Goal: Task Accomplishment & Management: Manage account settings

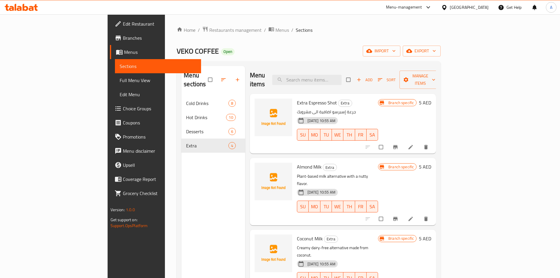
click at [467, 8] on div "[GEOGRAPHIC_DATA]" at bounding box center [469, 7] width 39 height 6
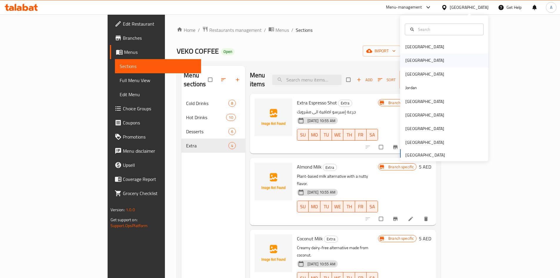
click at [408, 59] on div "[GEOGRAPHIC_DATA]" at bounding box center [424, 60] width 39 height 6
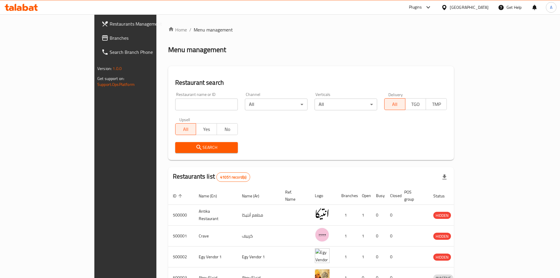
click at [175, 104] on input "search" at bounding box center [206, 104] width 63 height 12
type input "ف"
type input "tornado d"
click button "Search" at bounding box center [206, 147] width 63 height 11
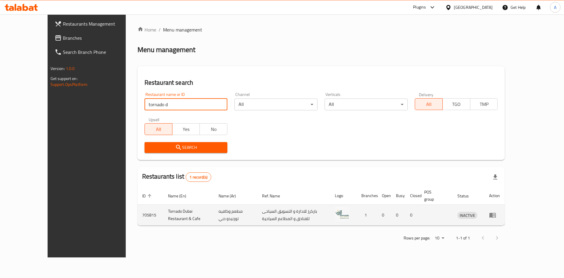
click at [496, 213] on icon "enhanced table" at bounding box center [493, 215] width 6 height 5
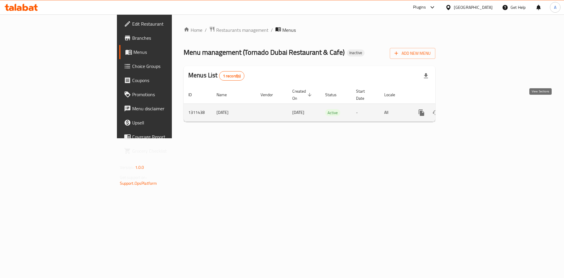
click at [467, 110] on icon "enhanced table" at bounding box center [464, 112] width 5 height 5
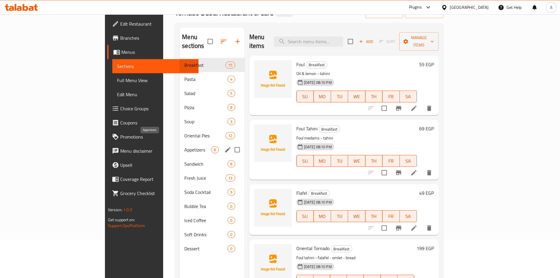
scroll to position [59, 0]
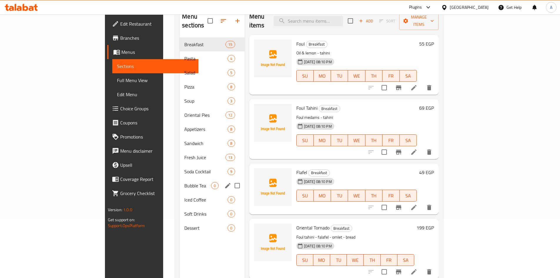
click at [231, 179] on input "Menu sections" at bounding box center [237, 185] width 12 height 12
checkbox input "true"
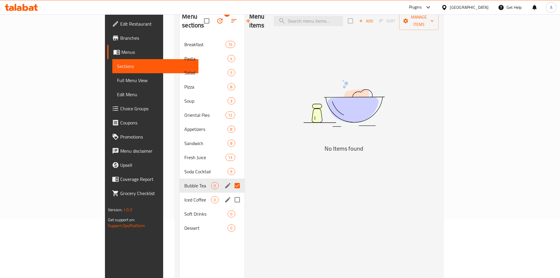
click at [231, 193] on input "Menu sections" at bounding box center [237, 199] width 12 height 12
checkbox input "true"
click at [231, 208] on input "Menu sections" at bounding box center [237, 214] width 12 height 12
checkbox input "true"
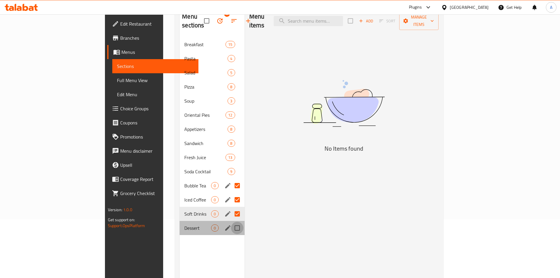
click at [231, 222] on input "Menu sections" at bounding box center [237, 228] width 12 height 12
checkbox input "true"
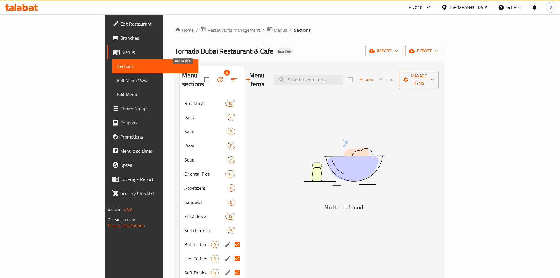
click at [217, 77] on icon "button" at bounding box center [219, 79] width 5 height 5
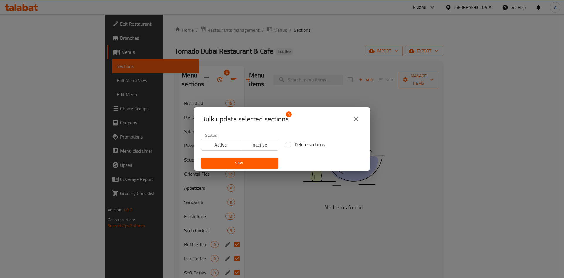
click at [295, 144] on span "Delete sections" at bounding box center [310, 144] width 30 height 7
click at [295, 144] on input "Delete sections" at bounding box center [289, 144] width 12 height 12
checkbox input "true"
click at [263, 166] on span "Save" at bounding box center [240, 162] width 68 height 7
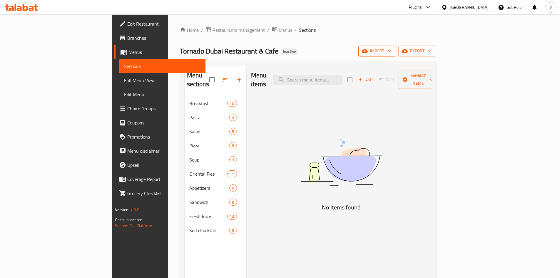
click at [391, 51] on span "import" at bounding box center [377, 50] width 28 height 7
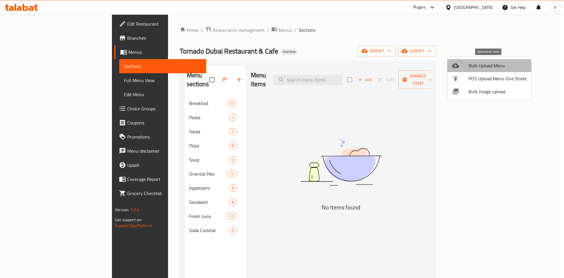
click at [472, 69] on span "Bulk Upload Menu" at bounding box center [498, 65] width 58 height 7
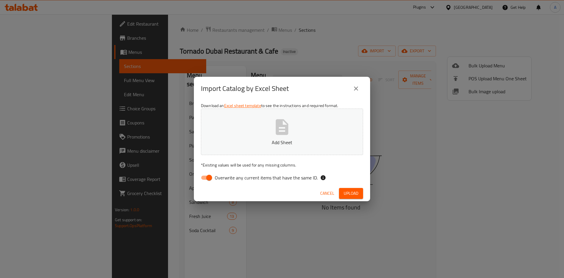
click at [238, 178] on span "Overwrite any current items that have the same ID." at bounding box center [266, 177] width 103 height 7
click at [226, 178] on input "Overwrite any current items that have the same ID." at bounding box center [210, 177] width 34 height 11
checkbox input "false"
click at [279, 131] on icon "button" at bounding box center [282, 127] width 19 height 19
click at [352, 192] on span "Upload" at bounding box center [351, 193] width 15 height 7
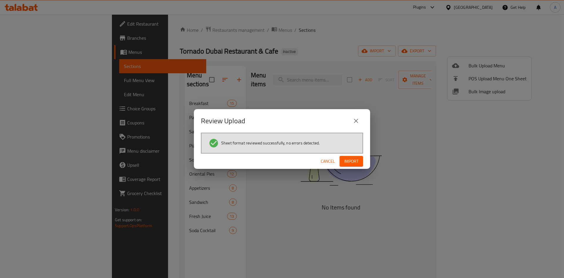
click at [345, 162] on span "Import" at bounding box center [352, 161] width 14 height 7
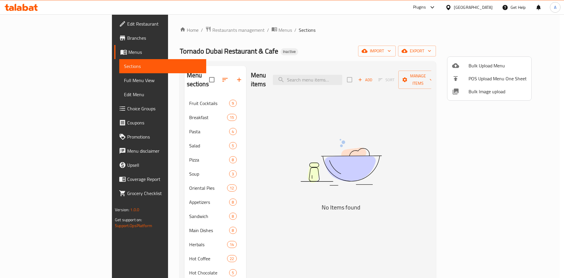
click at [309, 45] on div at bounding box center [282, 139] width 564 height 278
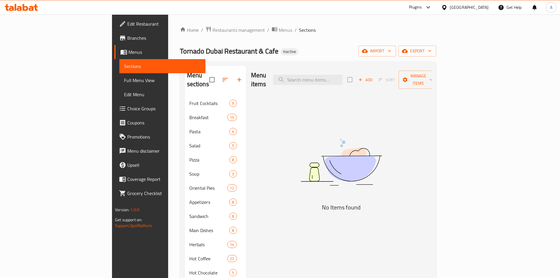
drag, startPoint x: 30, startPoint y: 79, endPoint x: 234, endPoint y: 1, distance: 218.0
click at [124, 79] on span "Full Menu View" at bounding box center [162, 80] width 77 height 7
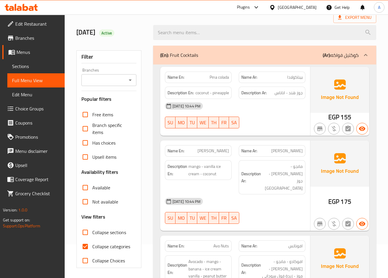
scroll to position [88, 0]
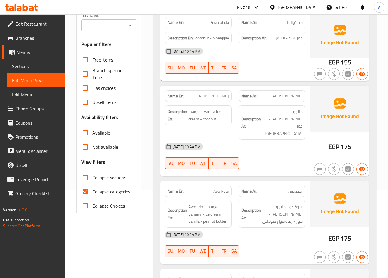
drag, startPoint x: 86, startPoint y: 178, endPoint x: 93, endPoint y: 185, distance: 10.2
click at [86, 178] on input "Collapse sections" at bounding box center [85, 177] width 14 height 14
checkbox input "true"
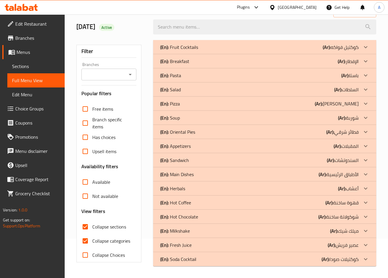
scroll to position [39, 0]
click at [84, 240] on input "Collapse categories" at bounding box center [85, 240] width 14 height 14
checkbox input "false"
click at [241, 262] on div "(En): Soda Cocktail (Ar): كوكتيلات صودا" at bounding box center [259, 258] width 198 height 7
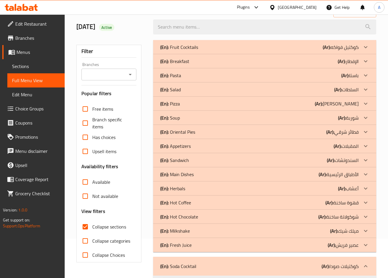
click at [238, 245] on div "(En): Fresh Juice (Ar): عصير فريش" at bounding box center [259, 244] width 198 height 7
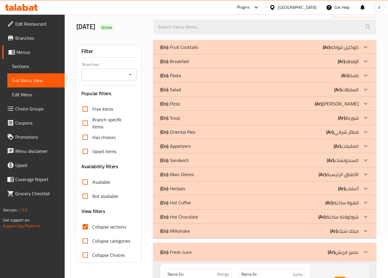
click at [222, 173] on div "(En): Main Dishes (Ar): الأطباق الرئيسية" at bounding box center [259, 174] width 198 height 7
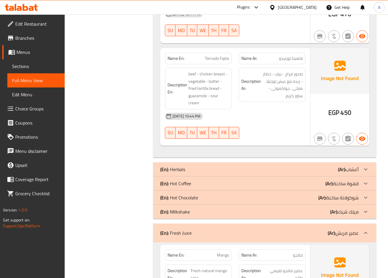
scroll to position [950, 0]
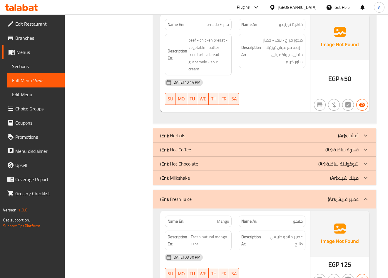
drag, startPoint x: 209, startPoint y: 129, endPoint x: 138, endPoint y: 114, distance: 72.1
click at [209, 132] on div "(En): Herbals (Ar): أعشاب" at bounding box center [259, 135] width 198 height 7
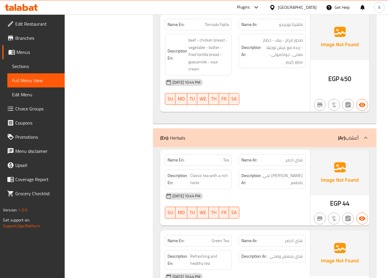
scroll to position [1009, 0]
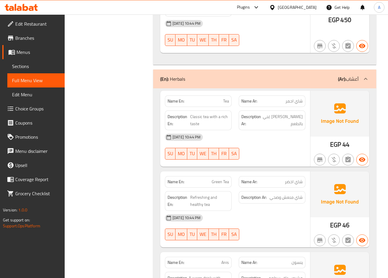
click at [228, 98] on span "Tea" at bounding box center [226, 101] width 6 height 6
copy span "Tea"
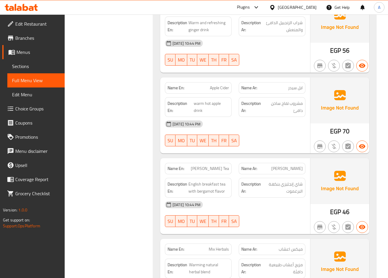
scroll to position [1509, 0]
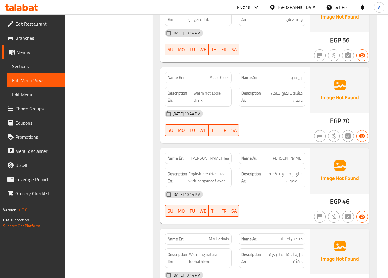
click at [220, 155] on span "Earl Gray Tea" at bounding box center [210, 158] width 38 height 6
copy span "Earl Gray Tea"
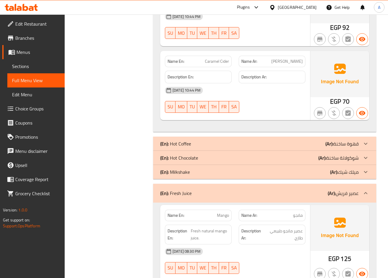
scroll to position [2097, 0]
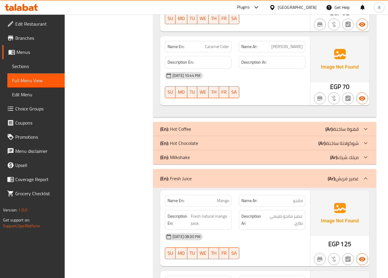
drag, startPoint x: 208, startPoint y: 122, endPoint x: 130, endPoint y: 123, distance: 77.9
click at [208, 125] on div "(En): Hot Coffee (Ar): قهوة ساخنة" at bounding box center [259, 128] width 198 height 7
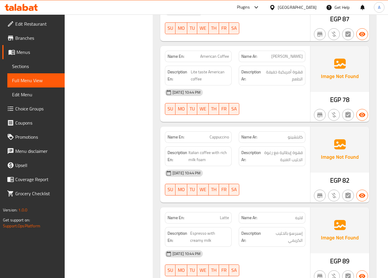
scroll to position [2626, 0]
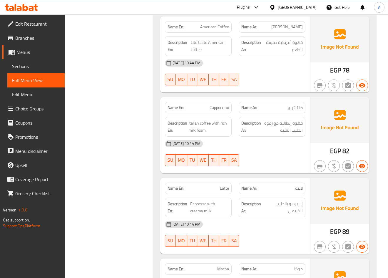
click at [224, 185] on span "Latte" at bounding box center [224, 188] width 9 height 6
copy span "Latte"
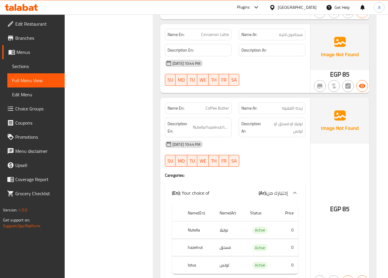
scroll to position [3802, 0]
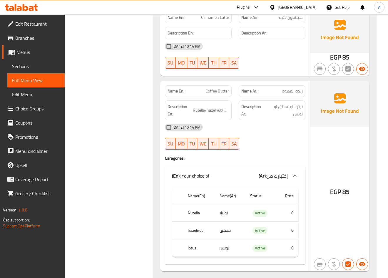
click at [214, 88] on span "Coffee Butter" at bounding box center [217, 91] width 24 height 6
copy span "Coffee Butter"
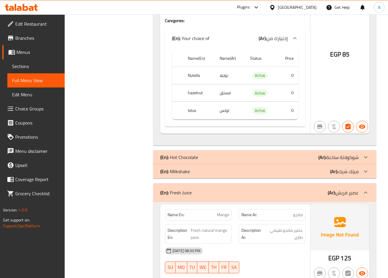
scroll to position [3949, 0]
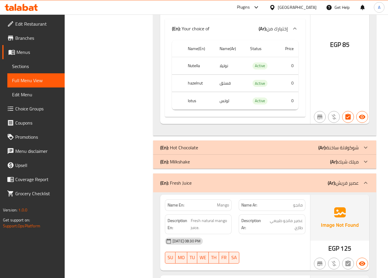
drag, startPoint x: 211, startPoint y: 136, endPoint x: 156, endPoint y: 112, distance: 60.2
click at [211, 140] on div "(En): Hot Chocolate (Ar): شوكولاتة ساخنة" at bounding box center [264, 147] width 223 height 14
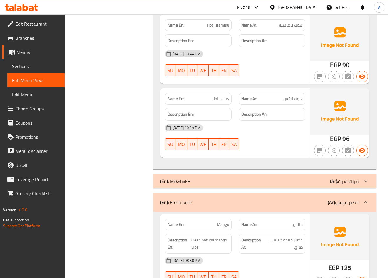
scroll to position [4331, 0]
drag, startPoint x: 215, startPoint y: 170, endPoint x: 213, endPoint y: 166, distance: 4.3
click at [215, 177] on div "(En): Milkshake (Ar): ميلك شيك" at bounding box center [259, 180] width 198 height 7
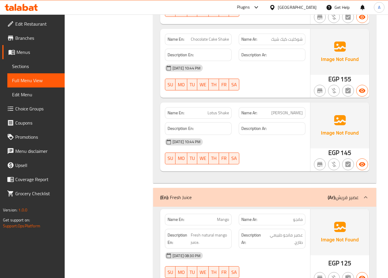
scroll to position [5183, 0]
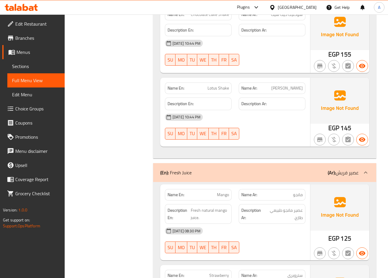
drag, startPoint x: 228, startPoint y: 162, endPoint x: 108, endPoint y: 150, distance: 121.5
click at [228, 169] on div "(En): Fresh Juice (Ar): عصير فريش" at bounding box center [259, 172] width 198 height 7
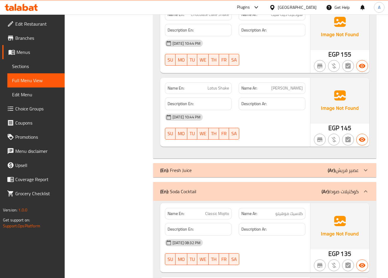
click at [206, 188] on div "(En): Soda Cocktail (Ar): كوكتيلات صودا" at bounding box center [259, 191] width 198 height 7
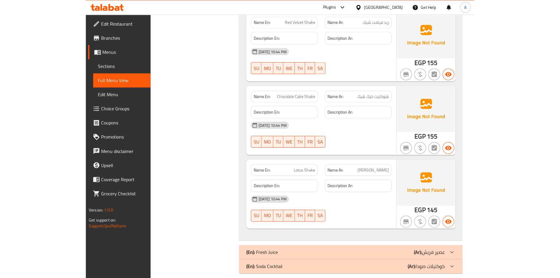
scroll to position [4806, 0]
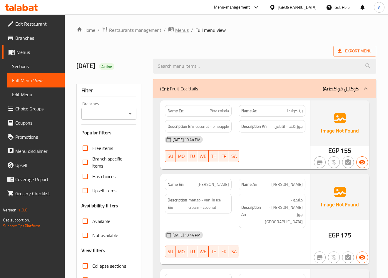
click at [180, 31] on span "Menus" at bounding box center [182, 29] width 14 height 7
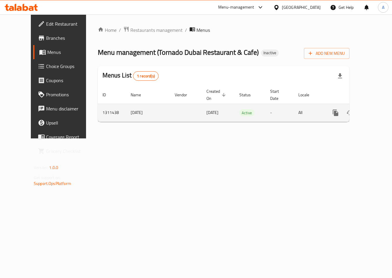
click at [375, 114] on icon "enhanced table" at bounding box center [378, 112] width 7 height 7
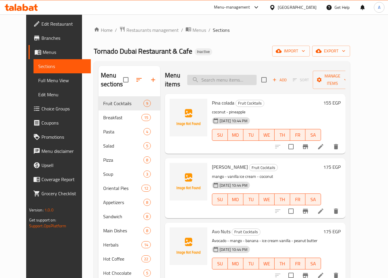
click at [230, 81] on input "search" at bounding box center [221, 80] width 69 height 10
paste input "Tea"
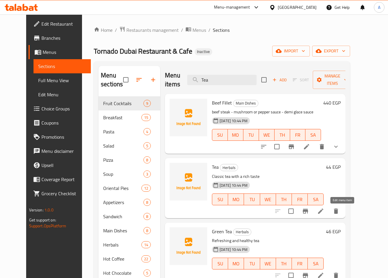
type input "Tea"
click at [323, 210] on icon at bounding box center [320, 210] width 5 height 5
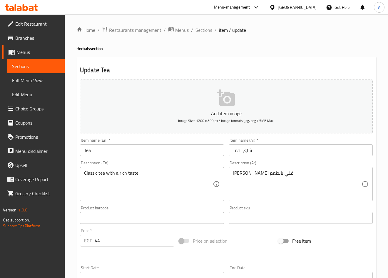
drag, startPoint x: 84, startPoint y: 149, endPoint x: 111, endPoint y: 144, distance: 28.0
click at [84, 149] on input "Tea" at bounding box center [152, 150] width 144 height 12
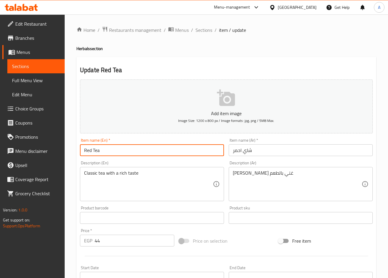
click at [114, 147] on input "Red Tea" at bounding box center [152, 150] width 144 height 12
type input "Red Tea"
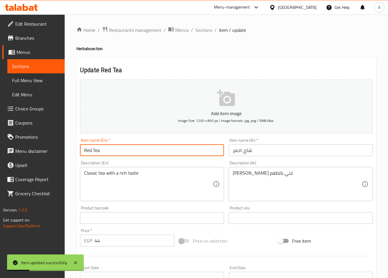
drag, startPoint x: 204, startPoint y: 32, endPoint x: 70, endPoint y: 91, distance: 146.1
click at [204, 32] on span "Sections" at bounding box center [203, 29] width 17 height 7
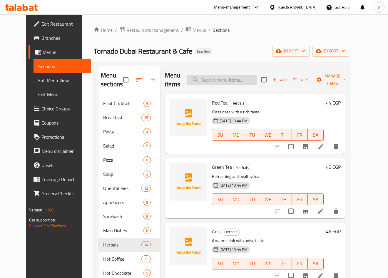
click at [221, 77] on input "search" at bounding box center [221, 80] width 69 height 10
paste input "Earl Gray Tea"
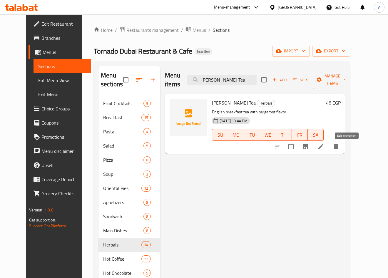
type input "Earl Gray Tea"
click at [324, 146] on icon at bounding box center [320, 146] width 7 height 7
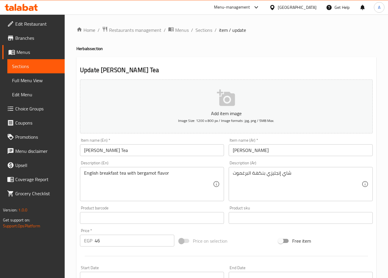
click at [234, 151] on input "ايرل جراي" at bounding box center [301, 150] width 144 height 12
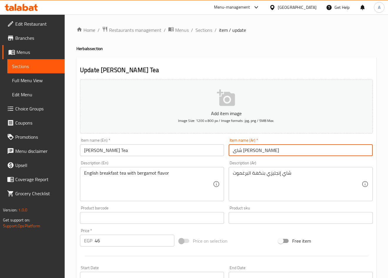
type input "شاى ايرل جراي"
click at [203, 149] on input "Earl Gray Tea" at bounding box center [152, 150] width 144 height 12
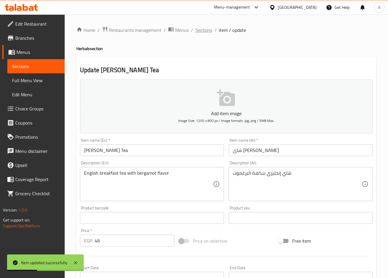
click at [203, 31] on span "Sections" at bounding box center [203, 29] width 17 height 7
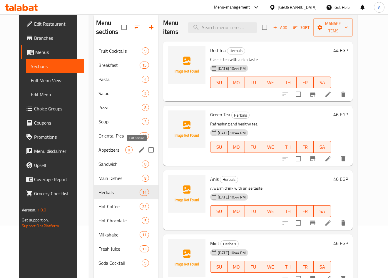
scroll to position [59, 0]
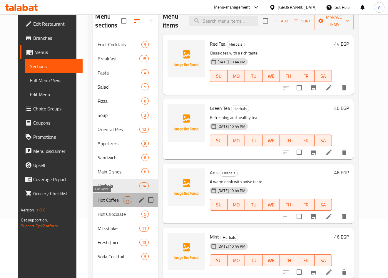
click at [99, 201] on span "Hot Coffee" at bounding box center [110, 199] width 25 height 7
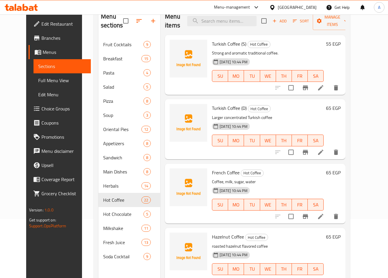
scroll to position [348, 0]
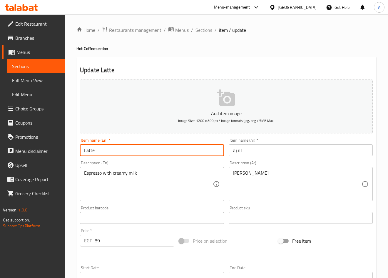
click at [85, 152] on input "Latte" at bounding box center [152, 150] width 144 height 12
type input "Cafe Latte"
click at [233, 151] on input "لاتيه" at bounding box center [301, 150] width 144 height 12
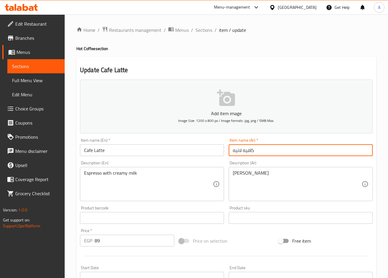
type input "كافيه لاتيه"
click at [221, 152] on input "Cafe Latte" at bounding box center [152, 150] width 144 height 12
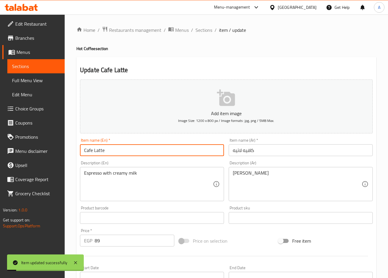
click at [88, 152] on input "Cafe Latte" at bounding box center [152, 150] width 144 height 12
click at [247, 152] on input "كافيه لاتيه" at bounding box center [301, 150] width 144 height 12
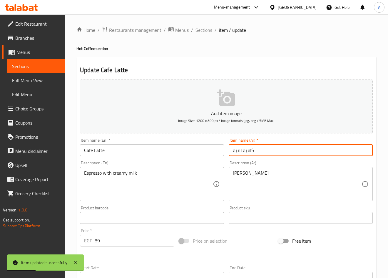
click at [247, 152] on input "كافيه لاتيه" at bounding box center [301, 150] width 144 height 12
click at [249, 151] on input "كافيه لاتيه" at bounding box center [301, 150] width 144 height 12
click at [193, 143] on div "Add item image Image Size: 1200 x 800 px / Image formats: jpg, png / 5MB Max. I…" at bounding box center [227, 203] width 298 height 253
click at [247, 150] on input "كافيه لاتيه" at bounding box center [301, 150] width 144 height 12
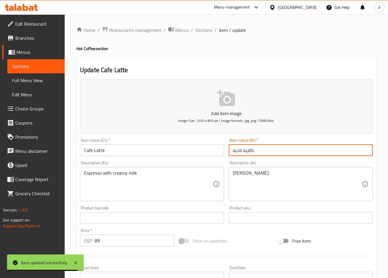
click at [247, 150] on input "كافيه لاتيه" at bounding box center [301, 150] width 144 height 12
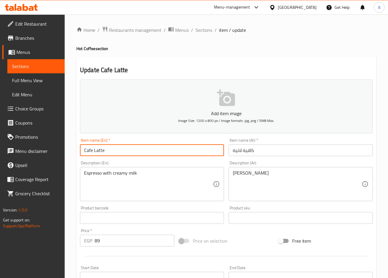
click at [202, 146] on input "Cafe Latte" at bounding box center [152, 150] width 144 height 12
click at [85, 151] on input "Mocha" at bounding box center [152, 150] width 144 height 12
paste input "Cafe"
type input "Cafe Mocha"
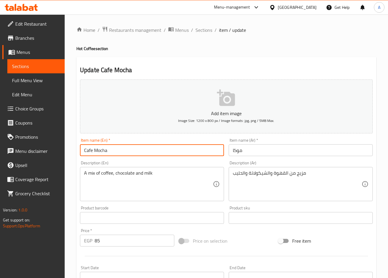
click at [232, 151] on input "موكا" at bounding box center [301, 150] width 144 height 12
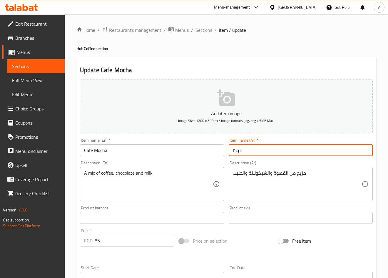
paste input "كافيه"
type input "كافيه موكا"
click at [193, 149] on input "Cafe Mocha" at bounding box center [152, 150] width 144 height 12
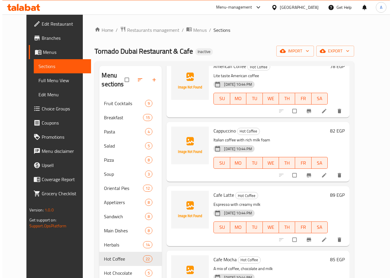
scroll to position [412, 0]
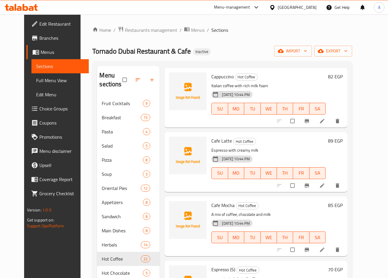
click at [39, 110] on span "Choice Groups" at bounding box center [61, 108] width 45 height 7
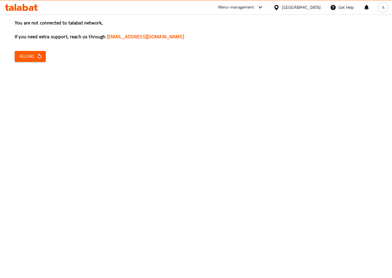
drag, startPoint x: 255, startPoint y: 76, endPoint x: 34, endPoint y: 57, distance: 221.6
click at [34, 57] on span "Reload" at bounding box center [30, 56] width 22 height 7
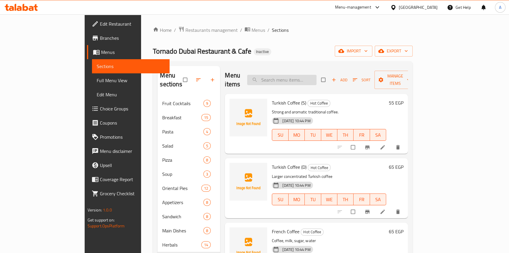
click at [294, 75] on input "search" at bounding box center [281, 80] width 69 height 10
paste input "Pina colada"
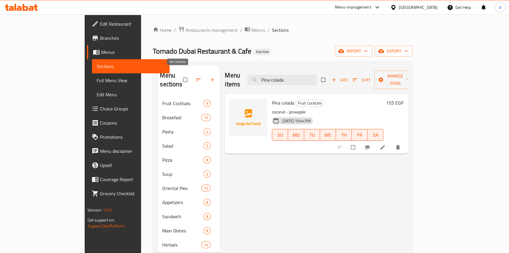
click at [195, 77] on icon "button" at bounding box center [198, 80] width 6 height 6
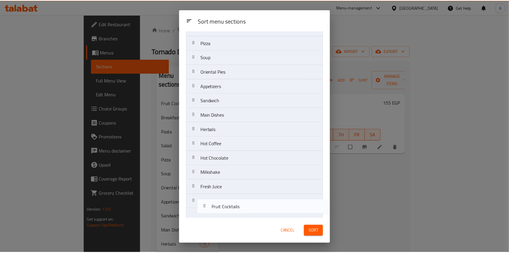
scroll to position [62, 0]
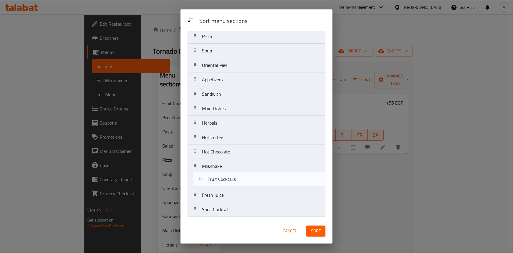
drag, startPoint x: 212, startPoint y: 56, endPoint x: 217, endPoint y: 184, distance: 128.3
click at [217, 184] on nav "Fruit Cocktails Breakfast Pasta Salad Pizza Soup Oriental Pies Appetizers Sandw…" at bounding box center [257, 101] width 138 height 231
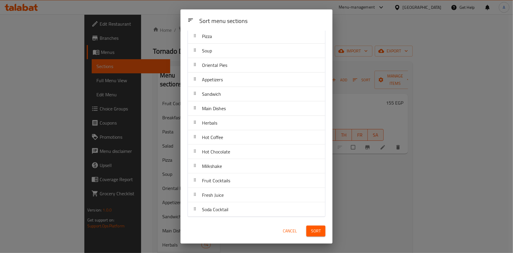
click at [317, 232] on span "Sort" at bounding box center [316, 230] width 10 height 7
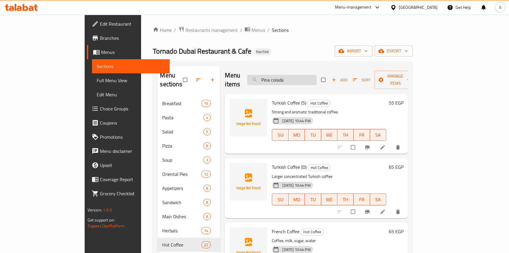
click at [303, 76] on input "Pina colada" at bounding box center [281, 80] width 69 height 10
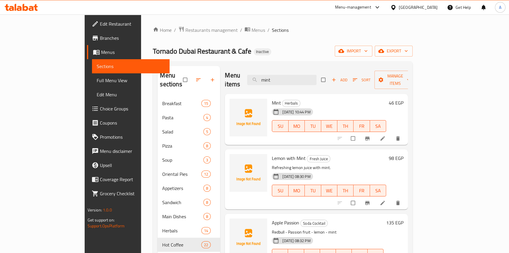
type input "mint"
click at [392, 133] on li at bounding box center [383, 137] width 16 height 9
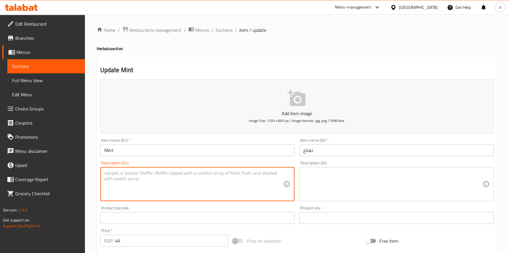
click at [175, 175] on textarea at bounding box center [193, 184] width 179 height 28
paste textarea "Hand-picked fresh mint نعناع طازج مختار بعناية"
drag, startPoint x: 154, startPoint y: 172, endPoint x: 222, endPoint y: 171, distance: 68.2
click at [220, 172] on textarea "Hand-picked fresh mint نعناع طازج مختار بعناية" at bounding box center [193, 184] width 179 height 28
type textarea "Hand-picked fresh mint"
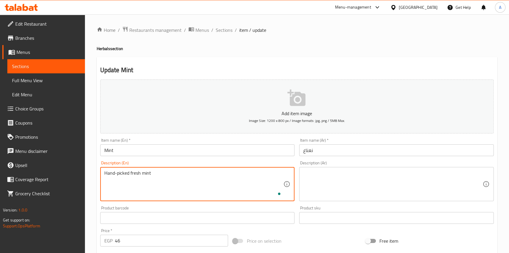
click at [328, 177] on textarea at bounding box center [392, 184] width 179 height 28
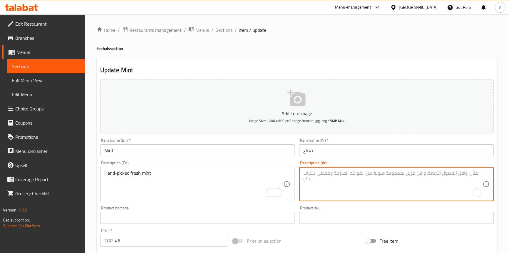
paste textarea "نعناع طازج مختار بعناية"
type textarea "نعناع طازج مختار بعناية"
click at [261, 151] on input "Mint" at bounding box center [197, 150] width 195 height 12
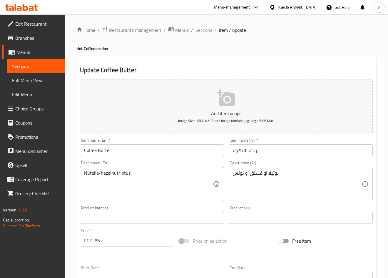
click at [256, 173] on textarea "نوتيلا او فستق او لوتس" at bounding box center [297, 184] width 129 height 28
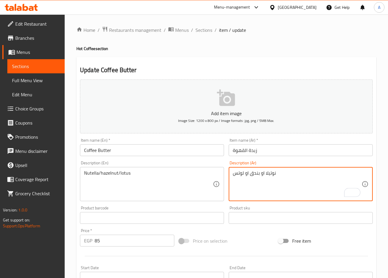
type textarea "نوتيلا او بندق او لوتس"
click at [175, 147] on input "Coffee Butter" at bounding box center [152, 150] width 144 height 12
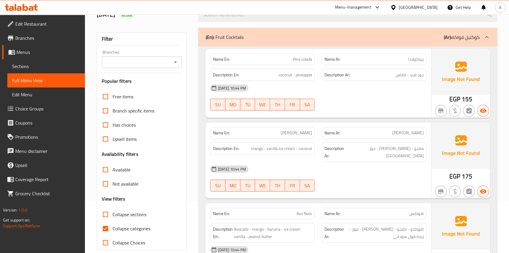
scroll to position [107, 0]
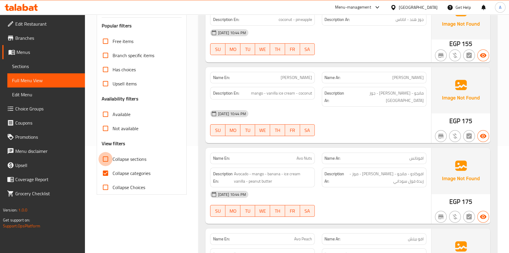
click at [106, 158] on input "Collapse sections" at bounding box center [105, 159] width 14 height 14
checkbox input "true"
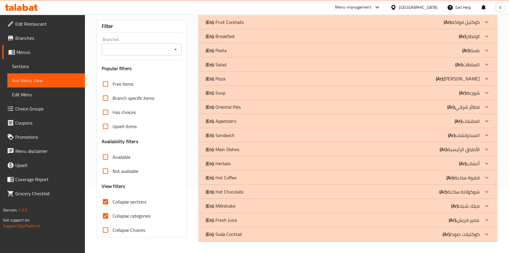
scroll to position [64, 0]
click at [106, 214] on input "Collapse categories" at bounding box center [105, 215] width 14 height 14
checkbox input "false"
click at [278, 206] on div "(En): Milkshake (Ar): ميلك شيك" at bounding box center [342, 205] width 274 height 7
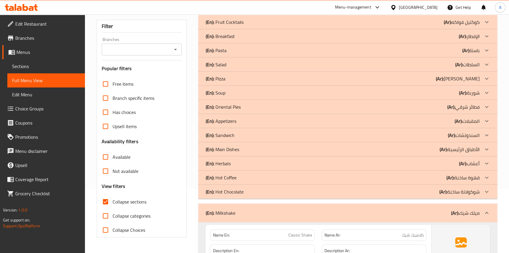
click at [274, 190] on div "(En): Hot Chocolate (Ar): شوكولاتة ساخنة" at bounding box center [342, 191] width 274 height 7
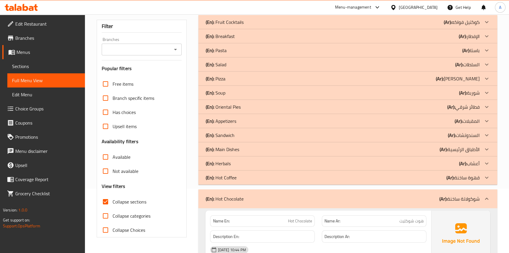
click at [272, 179] on div "(En): Hot Coffee (Ar): قهوة ساخنة" at bounding box center [342, 177] width 274 height 7
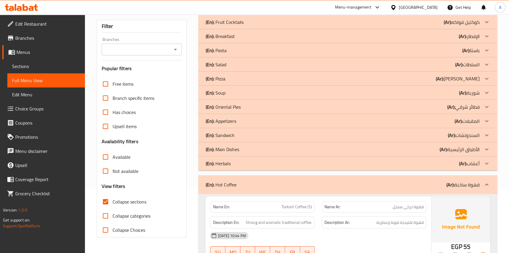
click at [261, 161] on div "(En): Herbals (Ar): أعشاب" at bounding box center [342, 163] width 274 height 7
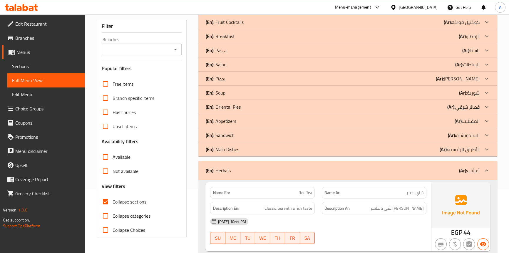
click at [258, 148] on div "(En): Main Dishes (Ar): الأطباق الرئيسية" at bounding box center [342, 149] width 274 height 7
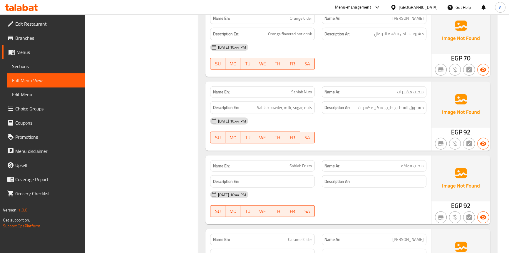
scroll to position [1638, 0]
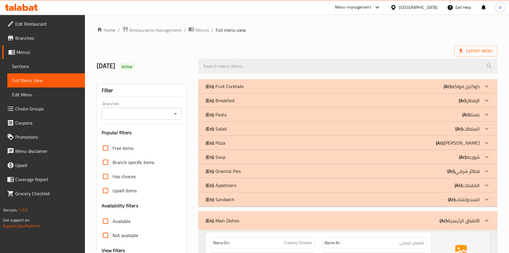
click at [310, 86] on div "(En): Fruit Cocktails (Ar): كوكتيل فواكه" at bounding box center [342, 86] width 274 height 7
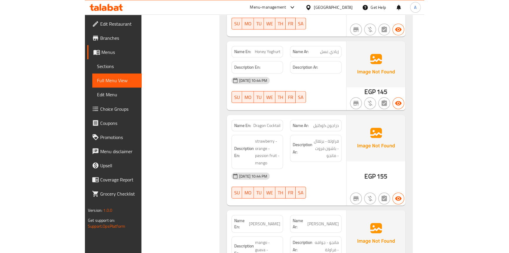
scroll to position [534, 0]
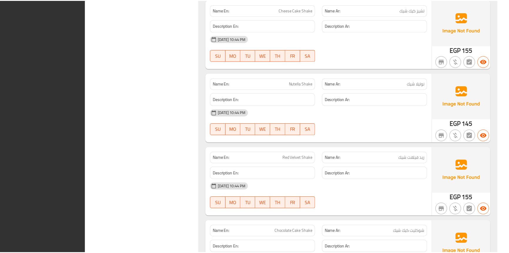
scroll to position [5559, 0]
